Goal: Feedback & Contribution: Contribute content

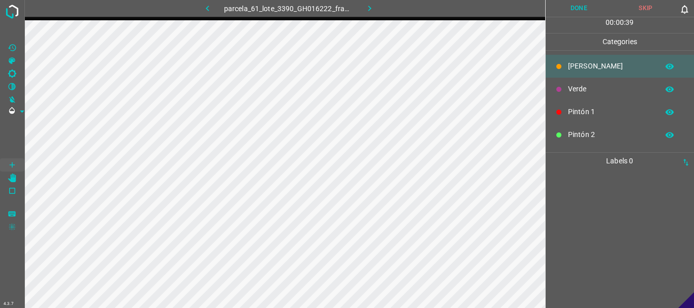
click at [568, 88] on p "Verde" at bounding box center [610, 89] width 85 height 11
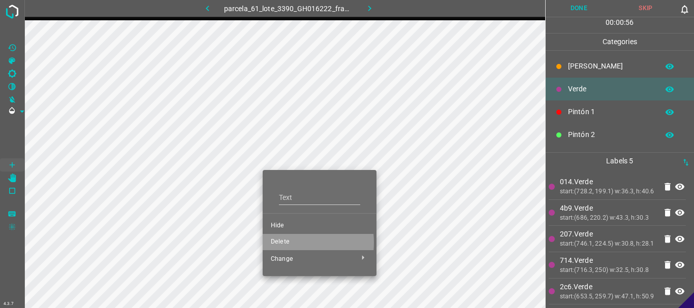
click at [284, 243] on span "Delete" at bounding box center [319, 242] width 97 height 9
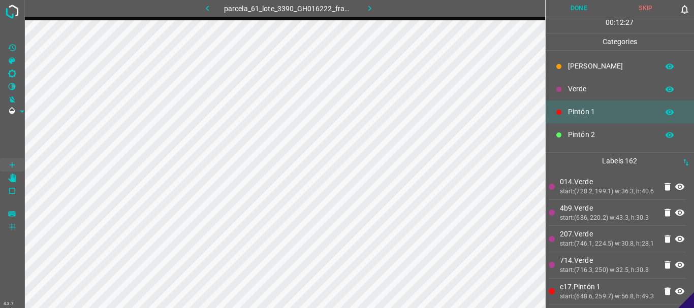
click at [583, 8] on button "Done" at bounding box center [578, 8] width 67 height 17
click at [370, 11] on icon "button" at bounding box center [369, 8] width 11 height 11
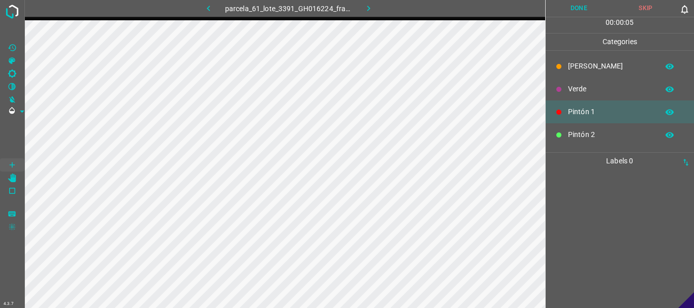
click at [363, 6] on icon "button" at bounding box center [368, 8] width 11 height 11
click at [363, 6] on button "button" at bounding box center [369, 8] width 32 height 17
click at [14, 60] on icon "[X] Saturation" at bounding box center [12, 60] width 9 height 9
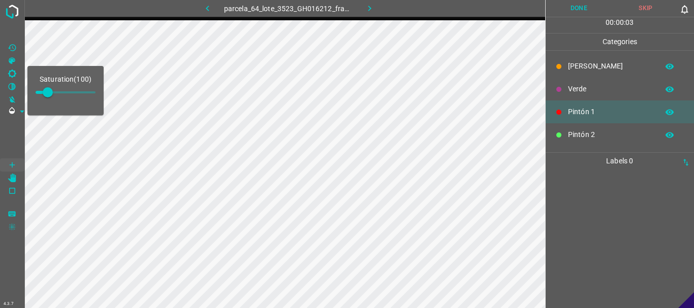
click at [61, 92] on span at bounding box center [66, 92] width 60 height 2
type input "212"
click at [8, 122] on span at bounding box center [12, 138] width 24 height 41
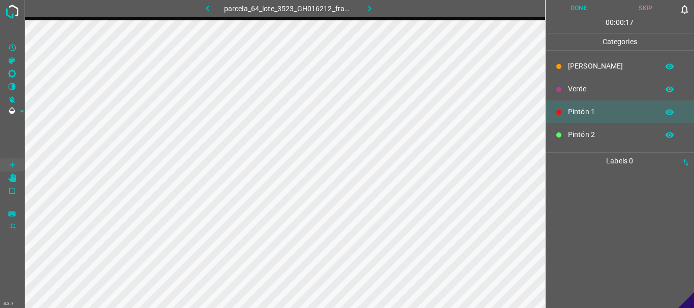
click at [366, 3] on icon "button" at bounding box center [369, 8] width 11 height 11
click at [368, 11] on icon "button" at bounding box center [368, 8] width 11 height 11
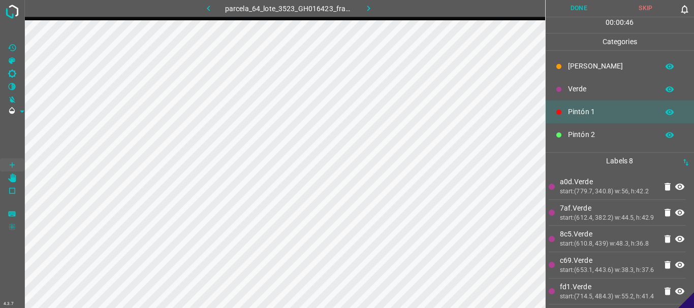
click at [568, 88] on p "Verde" at bounding box center [610, 89] width 85 height 11
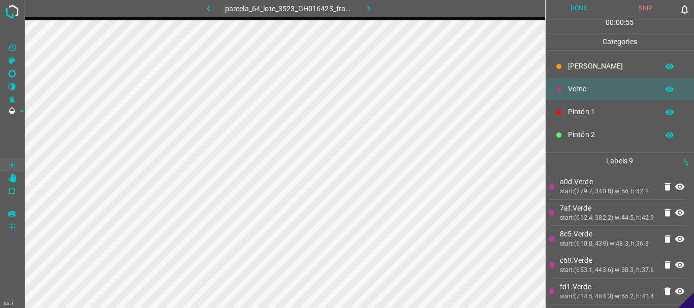
scroll to position [89, 0]
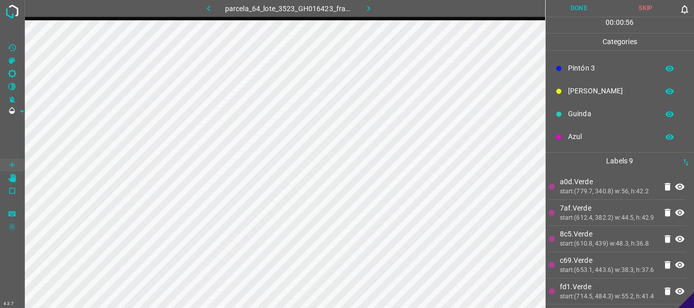
click at [602, 137] on p "Azul" at bounding box center [610, 137] width 85 height 11
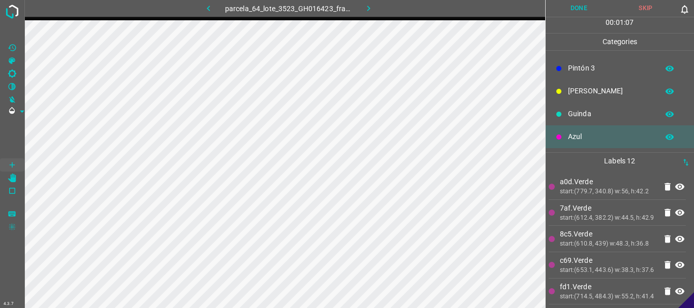
scroll to position [0, 0]
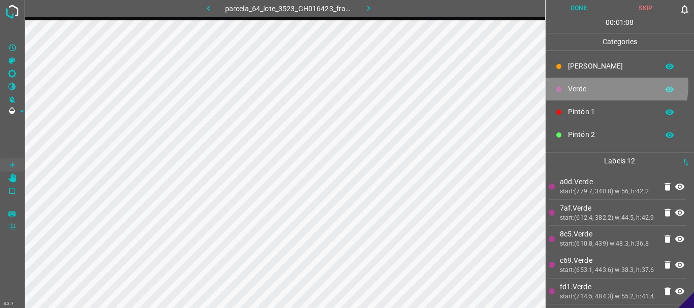
click at [588, 84] on p "Verde" at bounding box center [610, 89] width 85 height 11
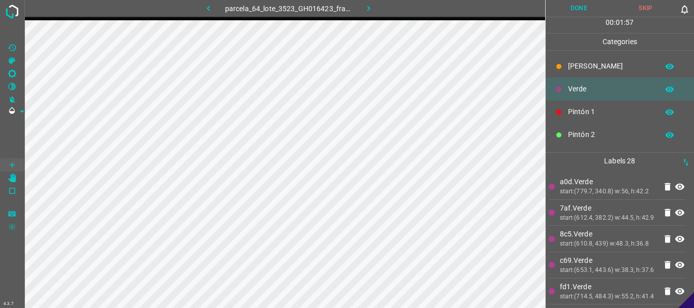
click at [570, 135] on p "Pintón 2" at bounding box center [610, 134] width 85 height 11
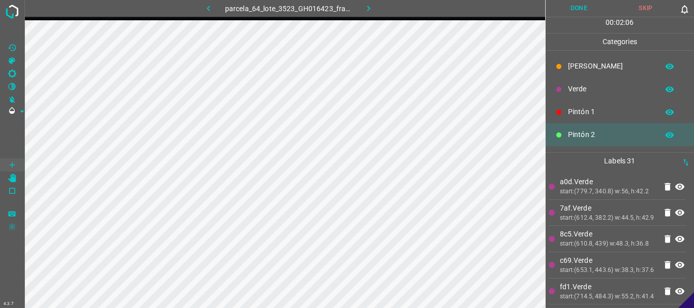
scroll to position [89, 0]
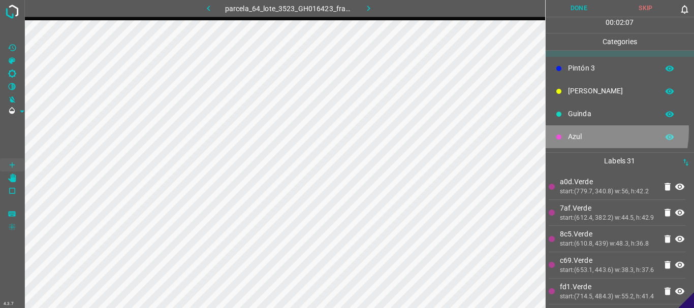
click at [587, 131] on div "Azul" at bounding box center [619, 136] width 149 height 23
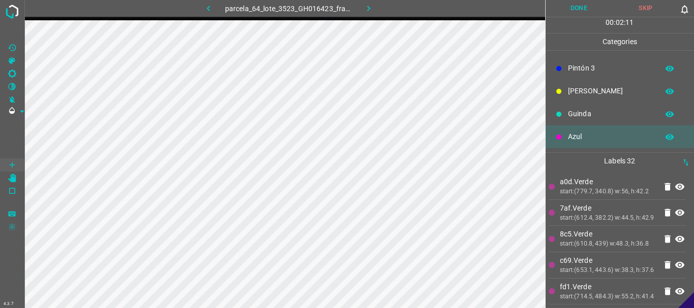
scroll to position [0, 0]
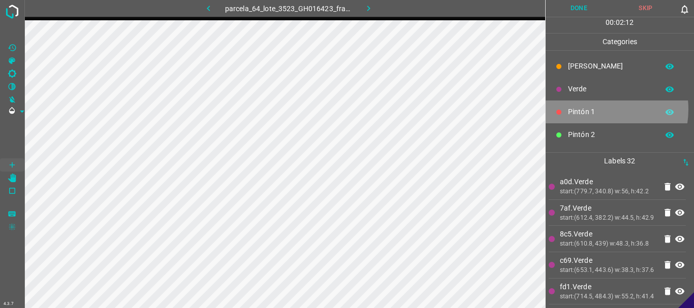
click at [594, 109] on p "Pintón 1" at bounding box center [610, 112] width 85 height 11
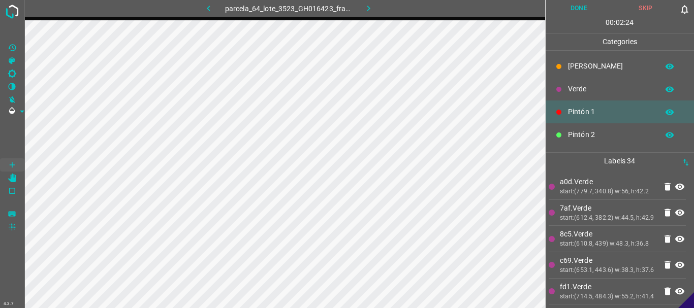
click at [596, 132] on p "Pintón 2" at bounding box center [610, 134] width 85 height 11
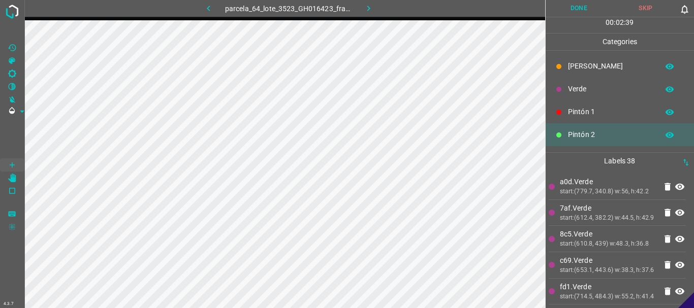
scroll to position [89, 0]
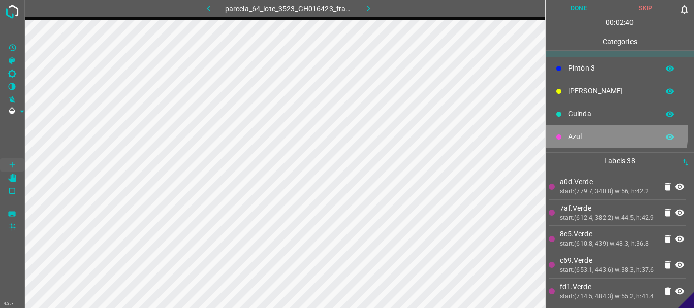
click at [588, 132] on p "Azul" at bounding box center [610, 137] width 85 height 11
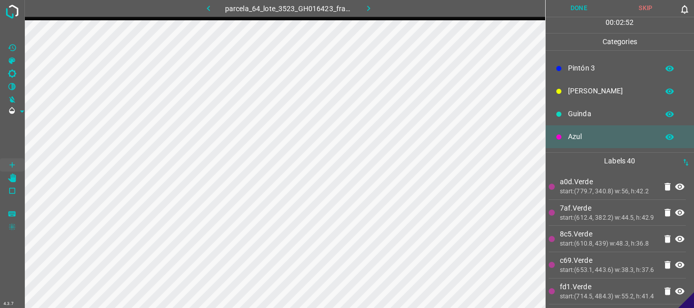
scroll to position [0, 0]
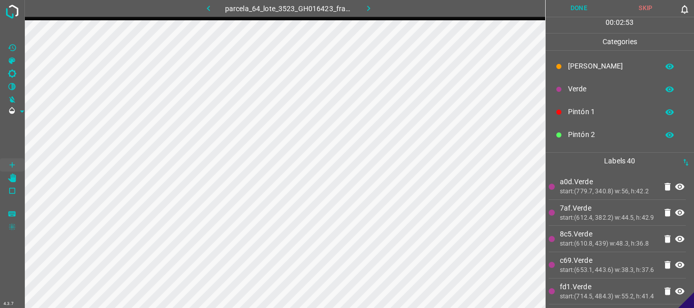
click at [575, 89] on p "Verde" at bounding box center [610, 89] width 85 height 11
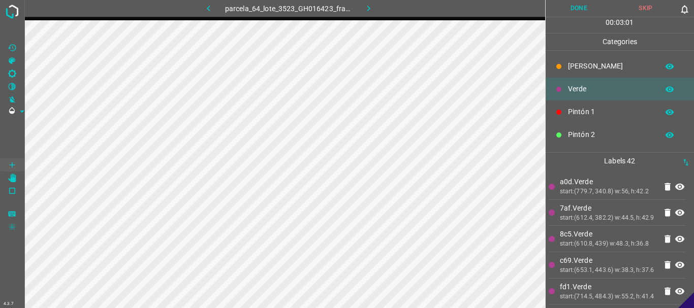
scroll to position [89, 0]
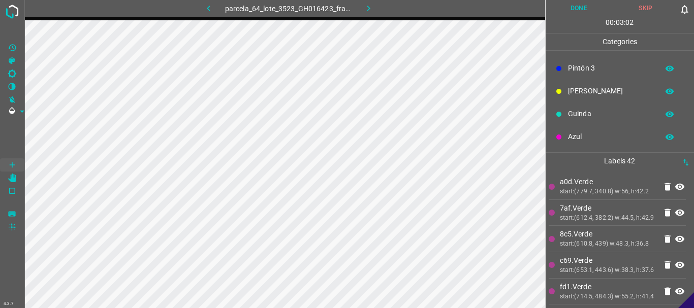
click at [582, 136] on p "Azul" at bounding box center [610, 137] width 85 height 11
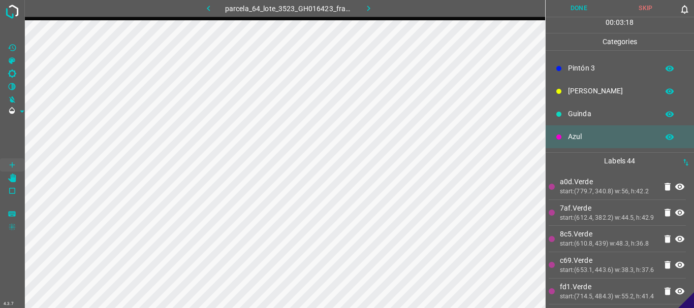
scroll to position [0, 0]
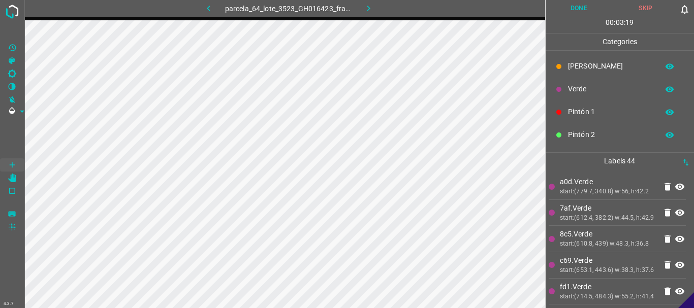
click at [581, 136] on p "Pintón 2" at bounding box center [610, 134] width 85 height 11
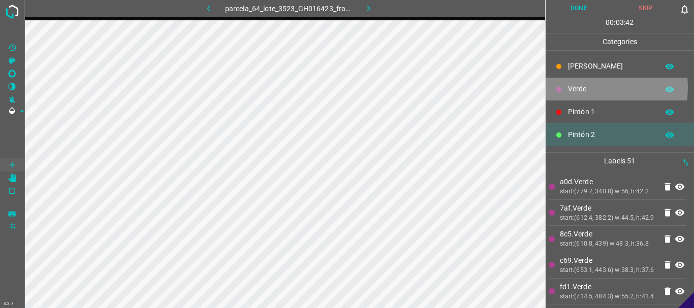
click at [586, 88] on p "Verde" at bounding box center [610, 89] width 85 height 11
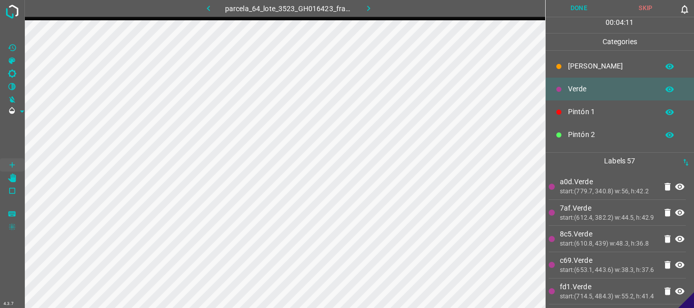
scroll to position [89, 0]
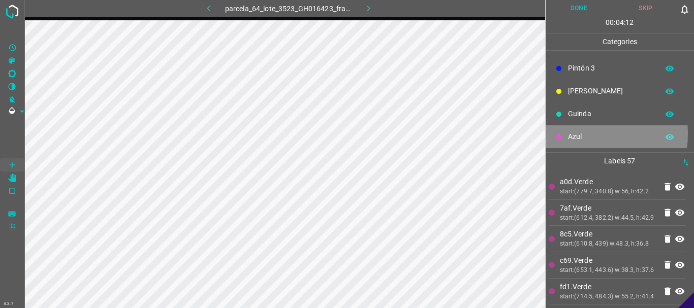
click at [568, 134] on p "Azul" at bounding box center [610, 137] width 85 height 11
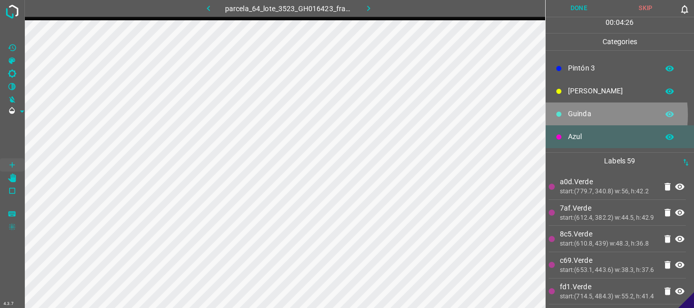
click at [576, 115] on p "Guinda" at bounding box center [610, 114] width 85 height 11
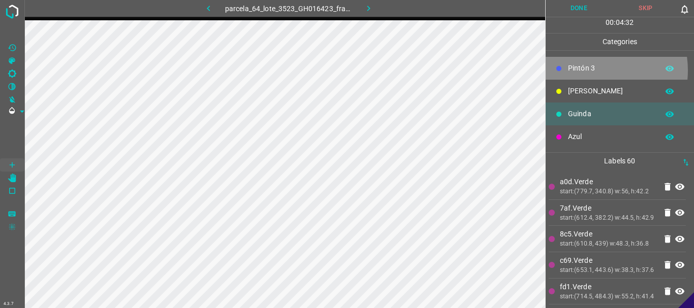
click at [590, 70] on p "Pintón 3" at bounding box center [610, 68] width 85 height 11
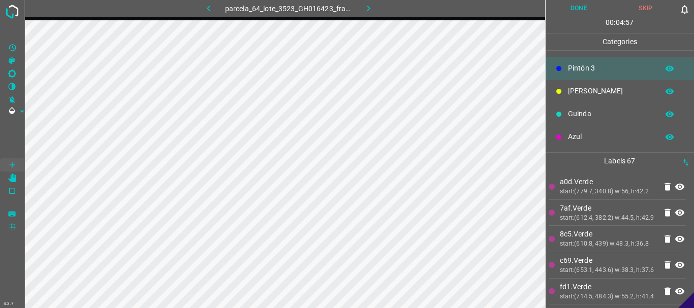
click at [586, 138] on p "Azul" at bounding box center [610, 137] width 85 height 11
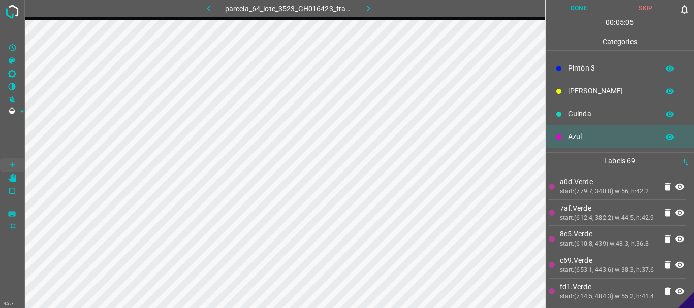
click at [572, 116] on p "Guinda" at bounding box center [610, 114] width 85 height 11
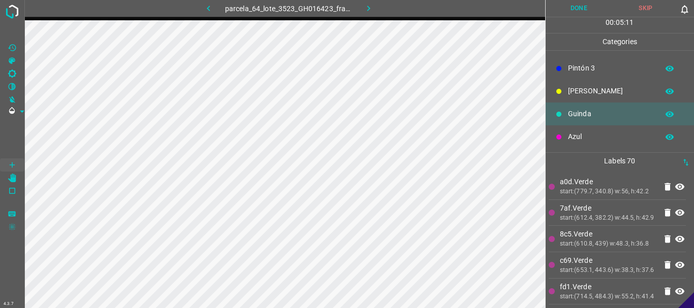
click at [578, 69] on p "Pintón 3" at bounding box center [610, 68] width 85 height 11
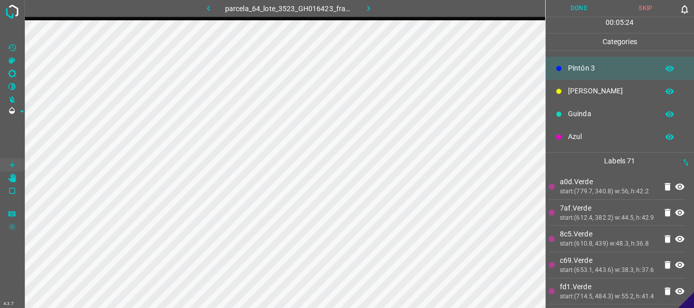
click at [577, 92] on p "[PERSON_NAME]" at bounding box center [610, 91] width 85 height 11
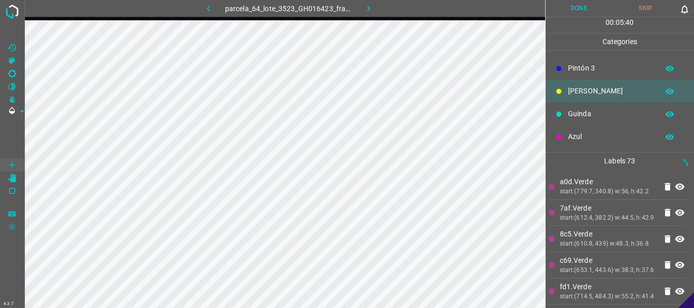
click at [593, 73] on p "Pintón 3" at bounding box center [610, 68] width 85 height 11
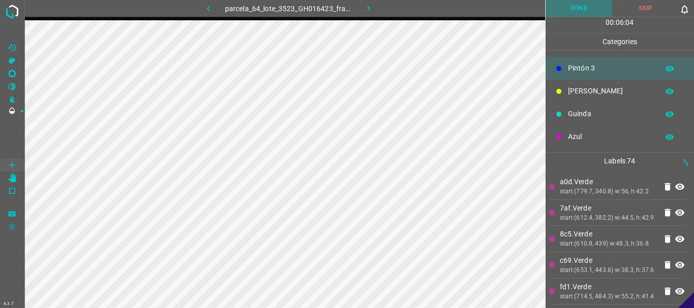
click at [586, 12] on button "Done" at bounding box center [578, 8] width 67 height 17
click at [369, 8] on icon "button" at bounding box center [368, 9] width 3 height 6
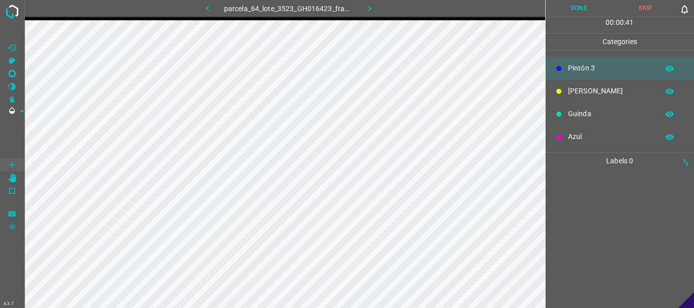
click at [582, 138] on p "Azul" at bounding box center [610, 137] width 85 height 11
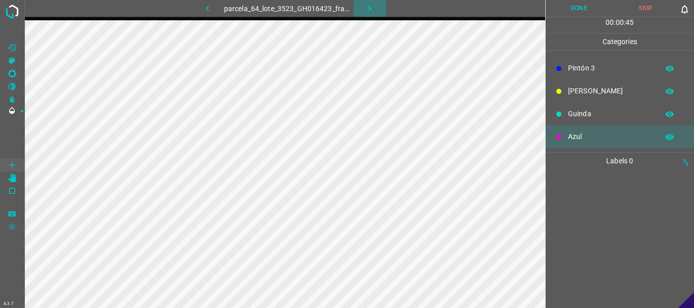
click at [370, 4] on icon "button" at bounding box center [369, 8] width 11 height 11
click at [370, 6] on icon "button" at bounding box center [369, 8] width 11 height 11
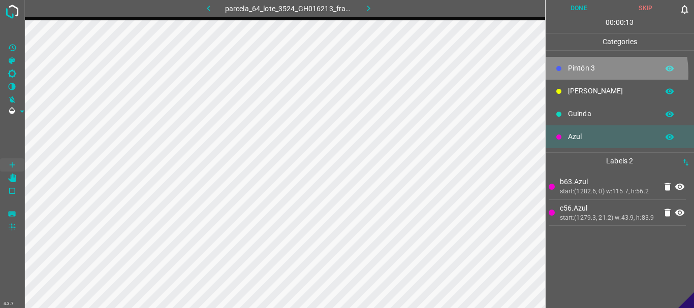
click at [583, 73] on p "Pintón 3" at bounding box center [610, 68] width 85 height 11
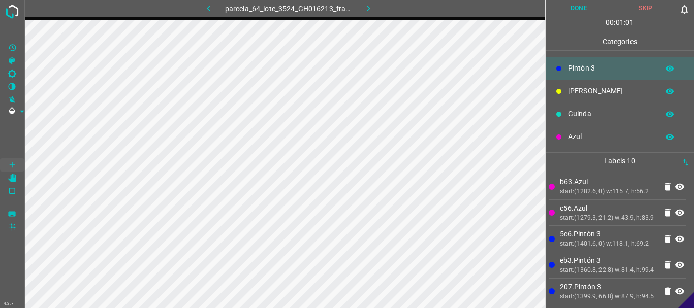
click at [581, 118] on p "Guinda" at bounding box center [610, 114] width 85 height 11
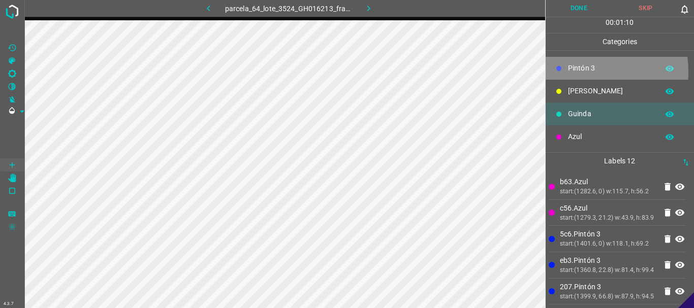
click at [574, 72] on p "Pintón 3" at bounding box center [610, 68] width 85 height 11
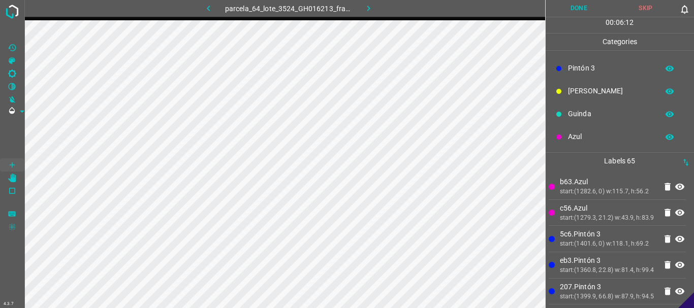
click at [574, 9] on button "Done" at bounding box center [578, 8] width 67 height 17
click at [367, 7] on icon "button" at bounding box center [368, 8] width 11 height 11
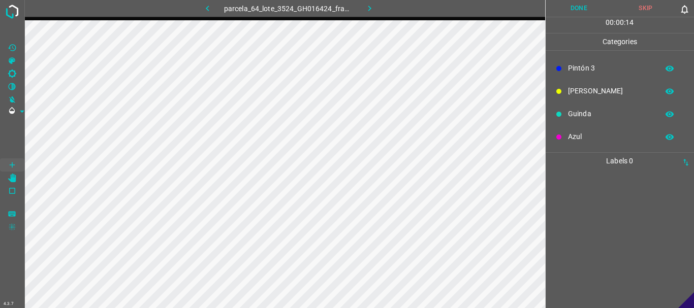
click at [371, 12] on icon "button" at bounding box center [369, 8] width 11 height 11
click at [13, 16] on img at bounding box center [12, 12] width 18 height 18
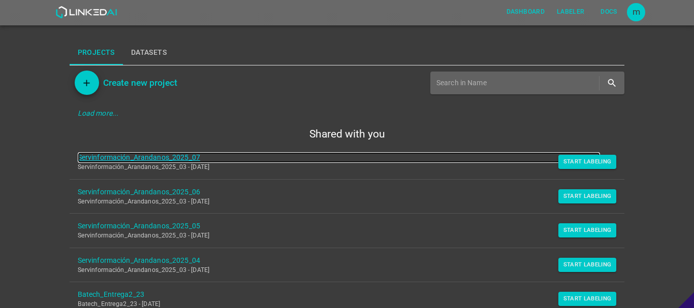
click at [159, 161] on link "Servinformación_Arandanos_2025_07" at bounding box center [339, 157] width 523 height 11
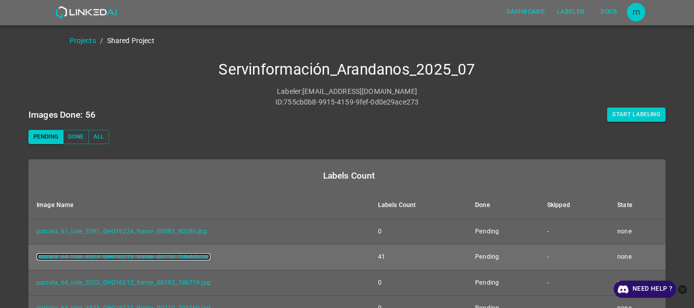
click at [175, 258] on link "parcela_64_lote_3523_GH016212_frame_00110_106406.jpg" at bounding box center [124, 256] width 174 height 7
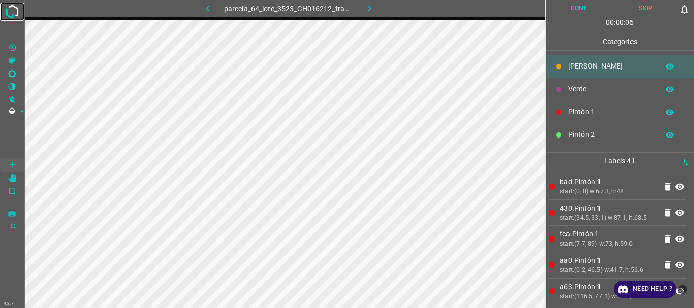
click at [6, 6] on img at bounding box center [12, 12] width 18 height 18
